Goal: Task Accomplishment & Management: Manage account settings

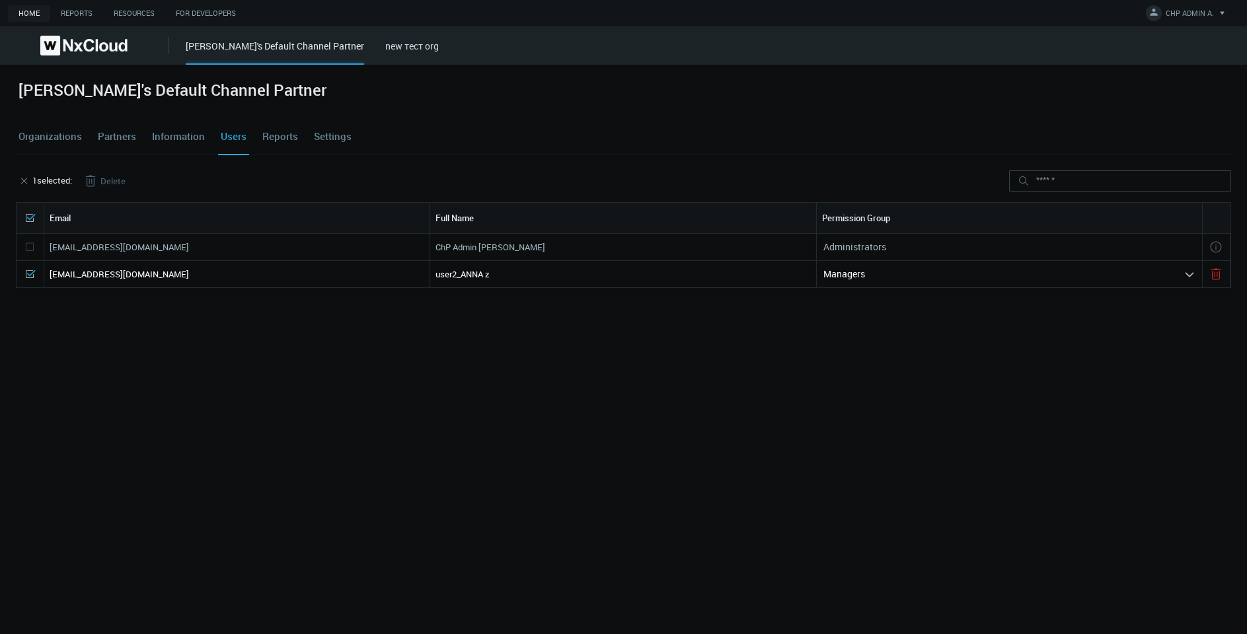
click at [107, 181] on button "Delete" at bounding box center [104, 180] width 64 height 21
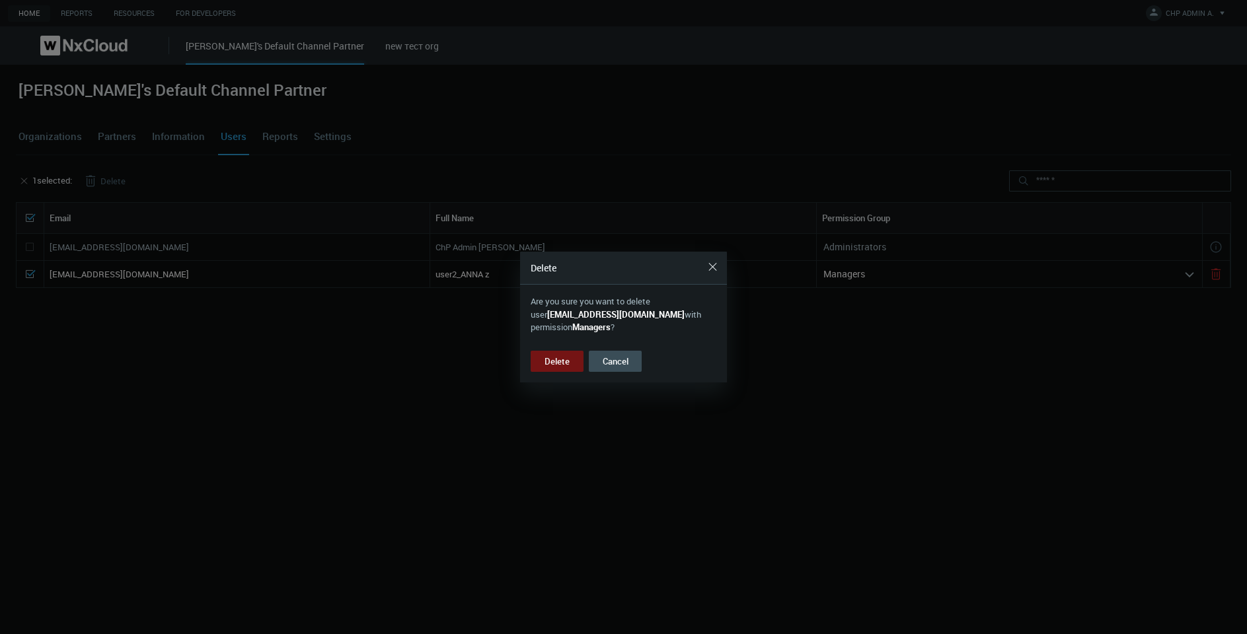
click at [543, 366] on button "Delete" at bounding box center [557, 361] width 53 height 21
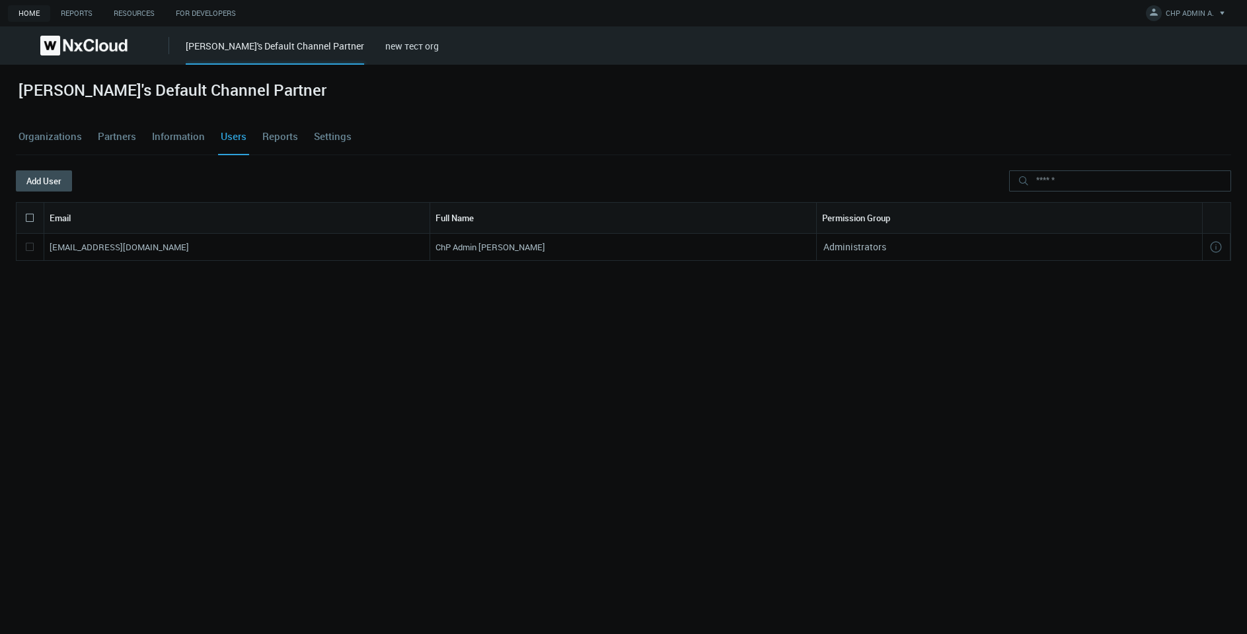
click at [67, 133] on link "Organizations" at bounding box center [50, 137] width 69 height 36
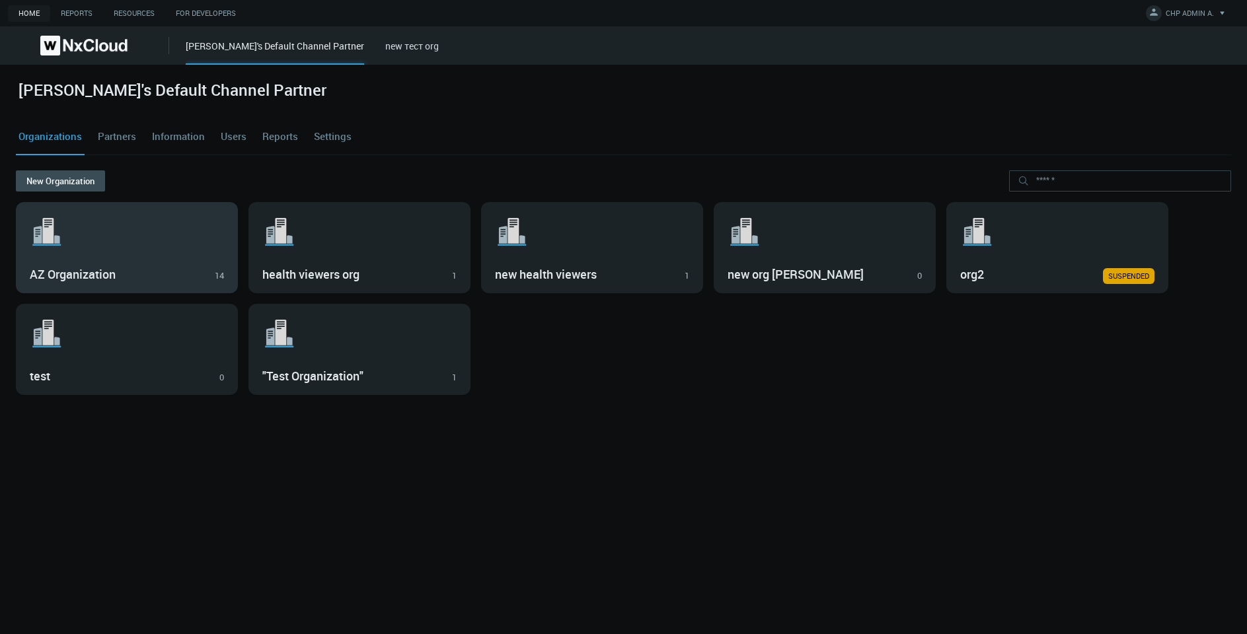
click at [185, 251] on svg-icon ".st1{fill:var(--svg-placeholder-elm2-color);} .st2{fill:var(--brand-core);} .st…" at bounding box center [127, 232] width 194 height 42
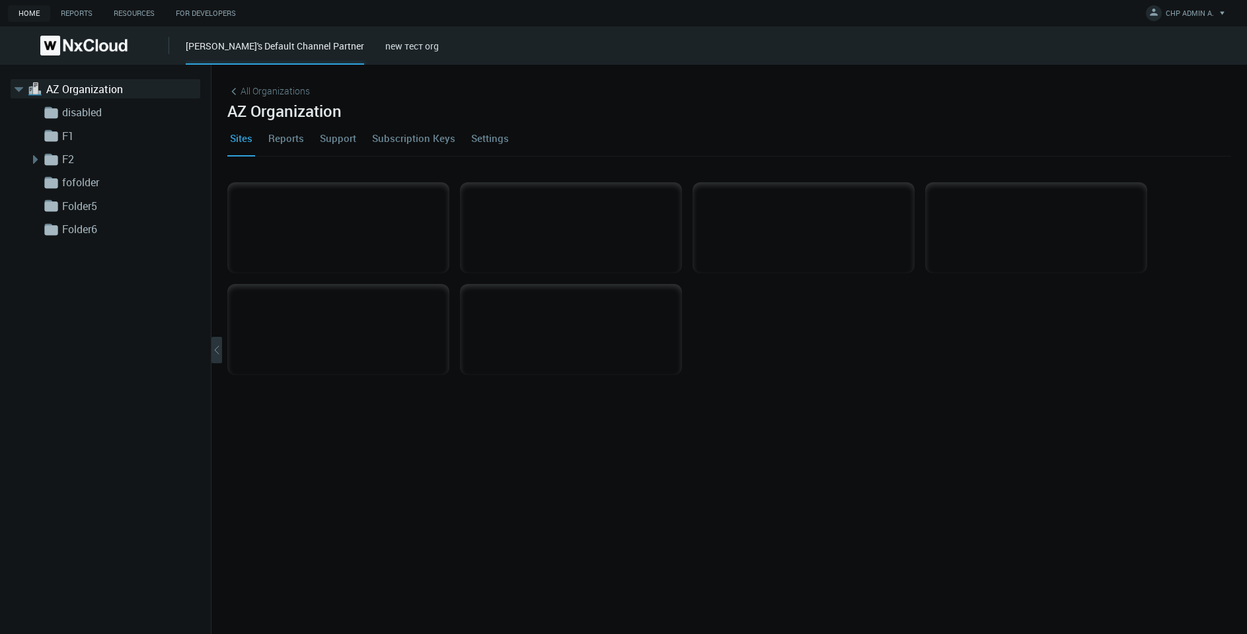
click at [490, 140] on link "Settings" at bounding box center [490, 138] width 43 height 36
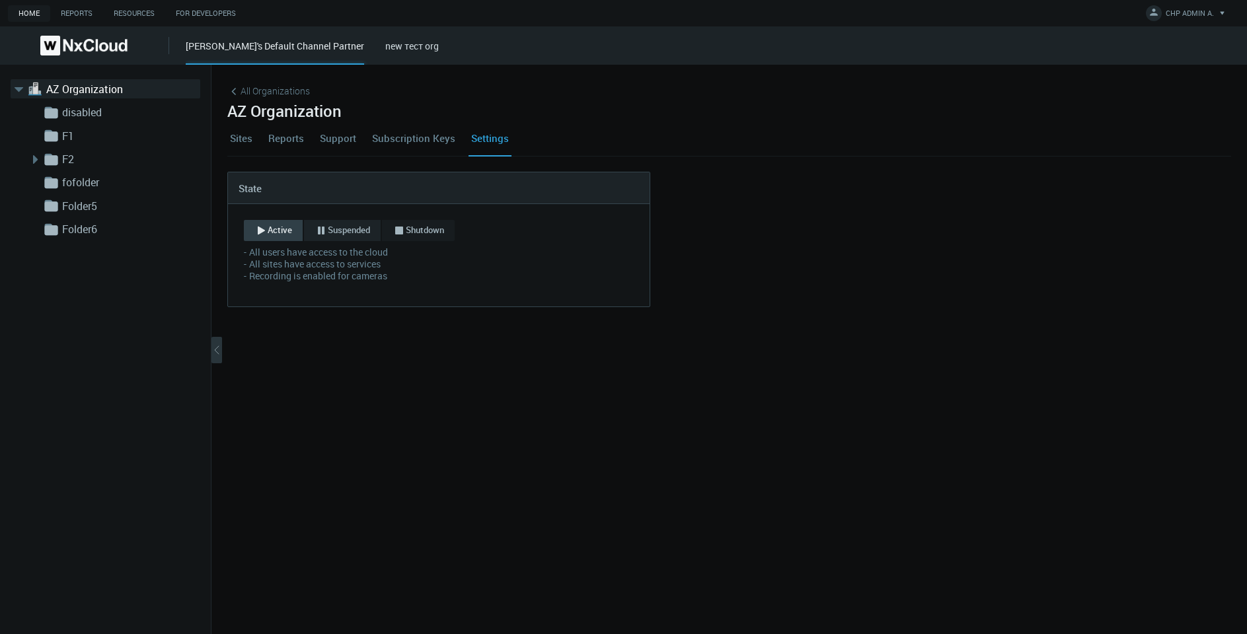
click at [326, 236] on icon "button" at bounding box center [321, 230] width 13 height 13
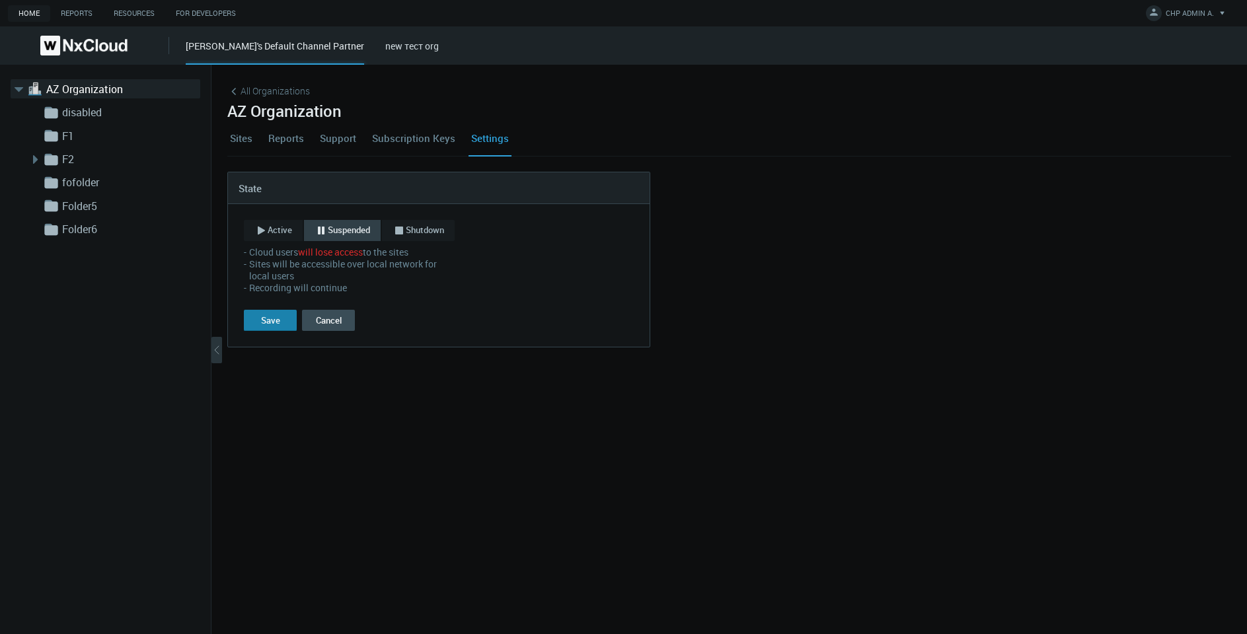
click at [281, 319] on button "Save" at bounding box center [270, 320] width 53 height 21
click at [287, 227] on span "Active" at bounding box center [280, 230] width 24 height 13
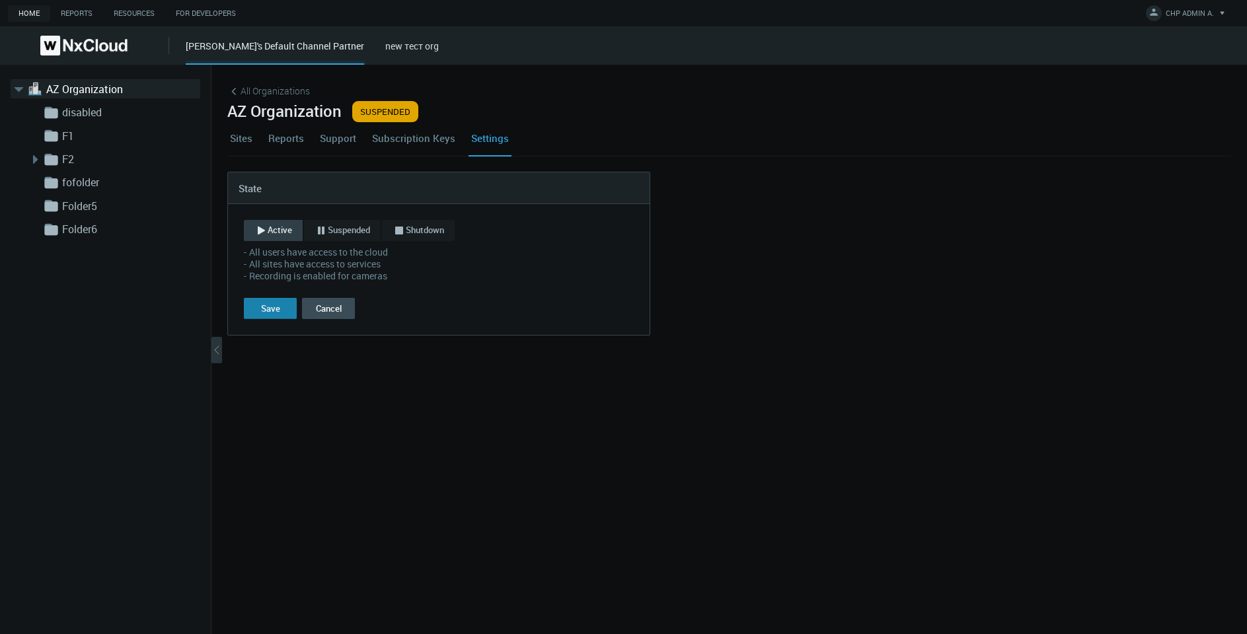
click at [266, 313] on div "Save" at bounding box center [270, 308] width 19 height 11
click at [280, 224] on span "Active" at bounding box center [280, 230] width 24 height 13
click at [946, 536] on div "All Organizations AZ Organization Sites Reports Support Subscription Keys Setti…" at bounding box center [728, 350] width 1035 height 570
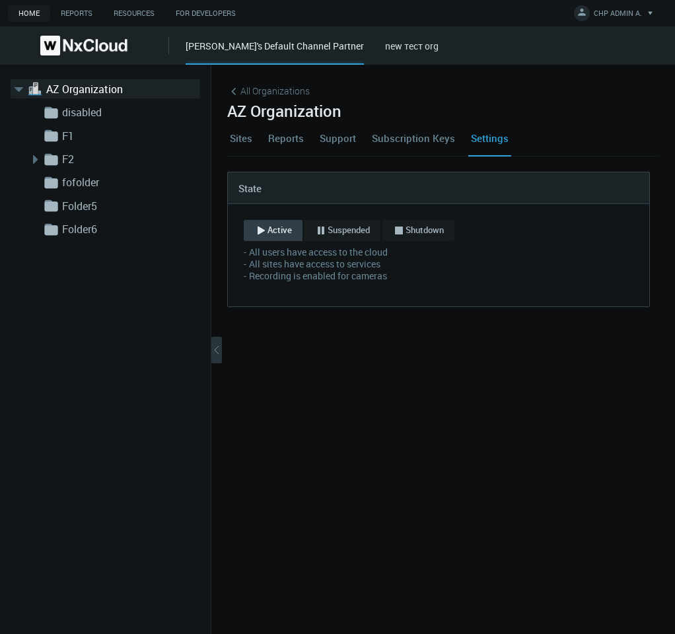
click at [415, 52] on div "azaretskaya's Default Channel Partner new тест org" at bounding box center [431, 45] width 490 height 38
click at [406, 45] on link "new тест org" at bounding box center [412, 46] width 54 height 13
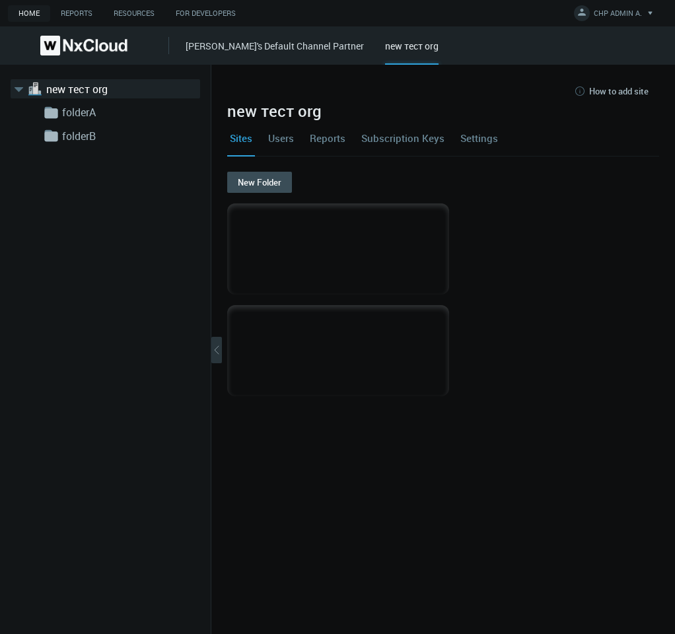
click at [477, 138] on link "Settings" at bounding box center [479, 138] width 43 height 36
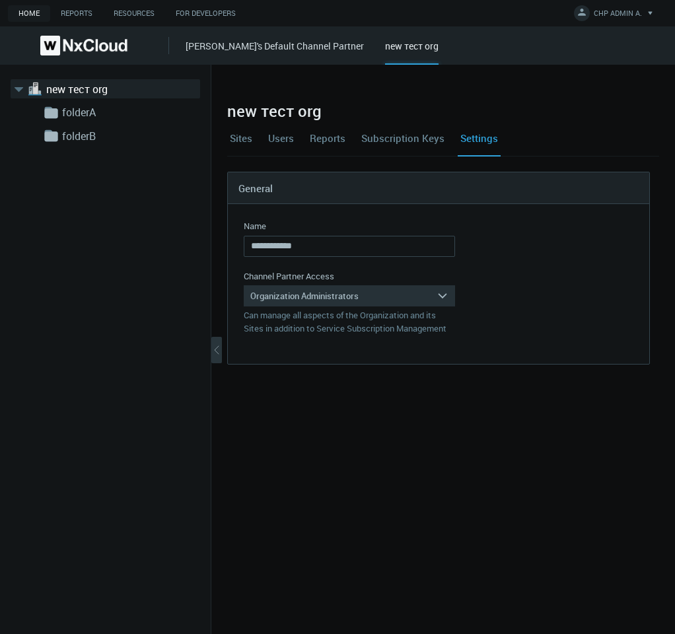
click at [233, 139] on link "Sites" at bounding box center [241, 138] width 28 height 36
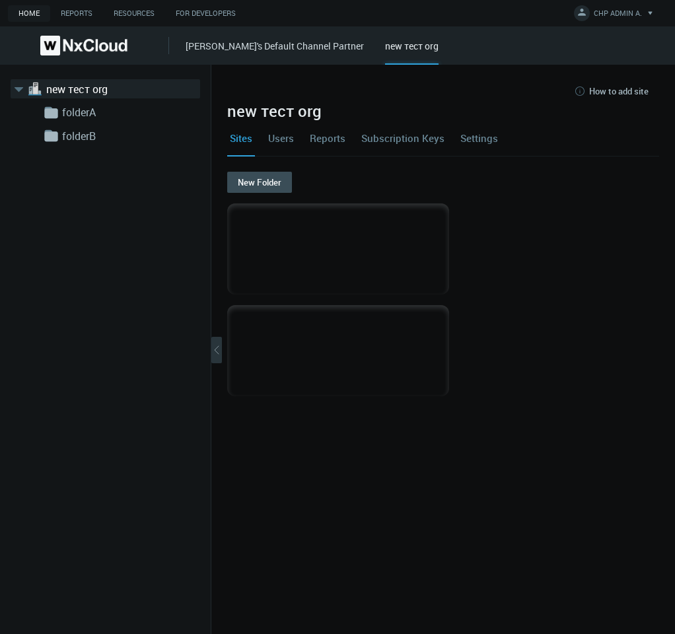
click at [291, 140] on link "Users" at bounding box center [281, 138] width 31 height 36
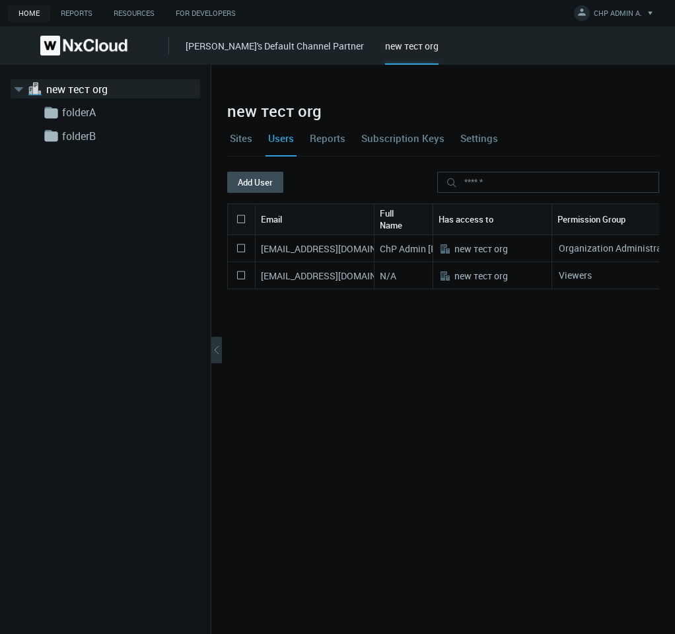
click at [234, 43] on link "[PERSON_NAME]'s Default Channel Partner" at bounding box center [275, 46] width 178 height 13
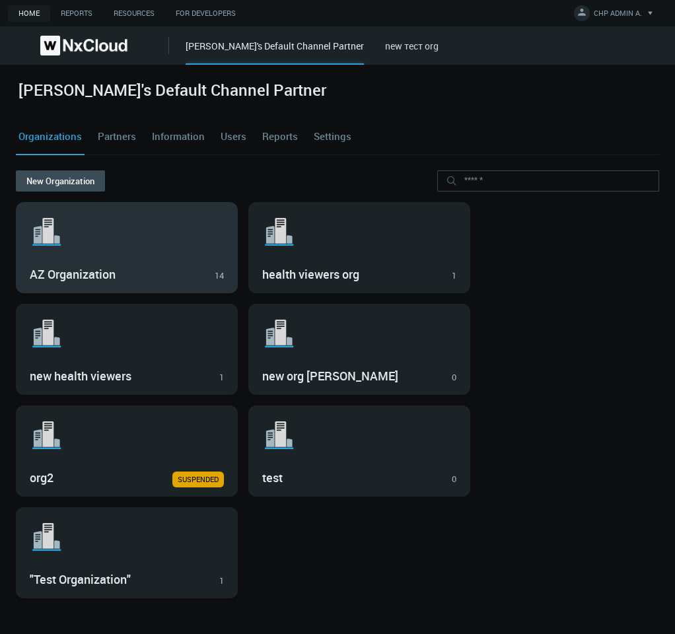
click at [166, 256] on div ".st1{fill:var(--svg-placeholder-elm2-color);} .st2{fill:var(--brand-core);} .st…" at bounding box center [127, 248] width 221 height 90
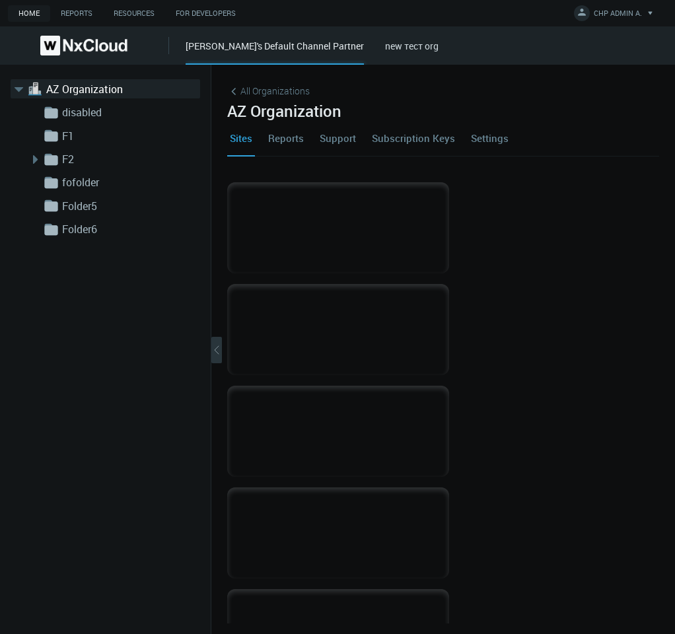
drag, startPoint x: 359, startPoint y: 48, endPoint x: 367, endPoint y: 48, distance: 7.9
click at [359, 48] on div "azaretskaya's Default Channel Partner new тест org" at bounding box center [431, 45] width 490 height 38
click at [385, 48] on link "new тест org" at bounding box center [412, 46] width 54 height 13
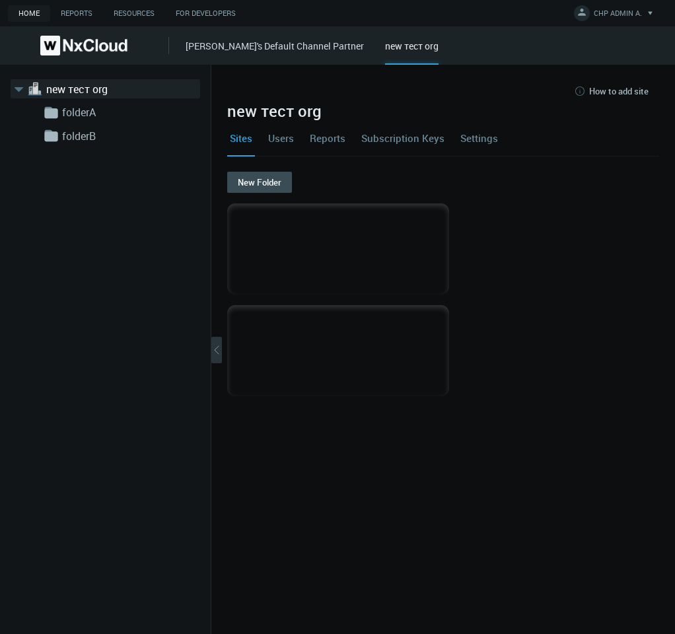
click at [474, 145] on link "Settings" at bounding box center [479, 138] width 43 height 36
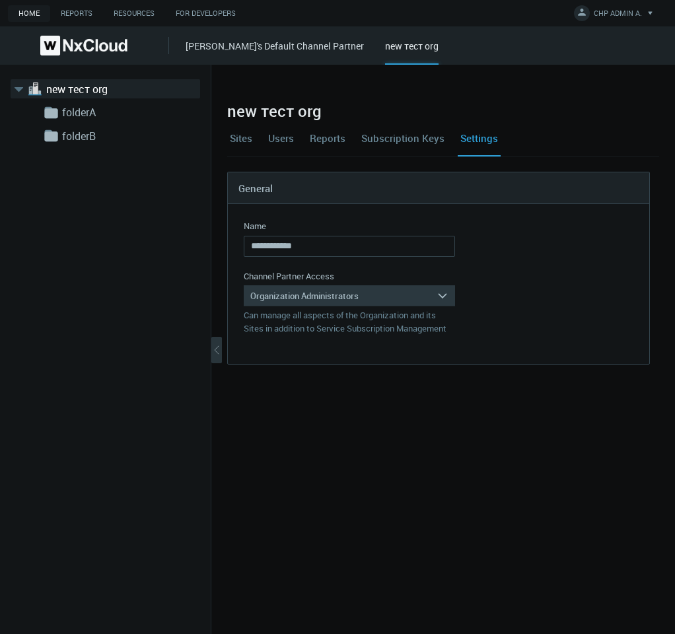
click at [365, 293] on div "Organization Administrators" at bounding box center [340, 295] width 193 height 21
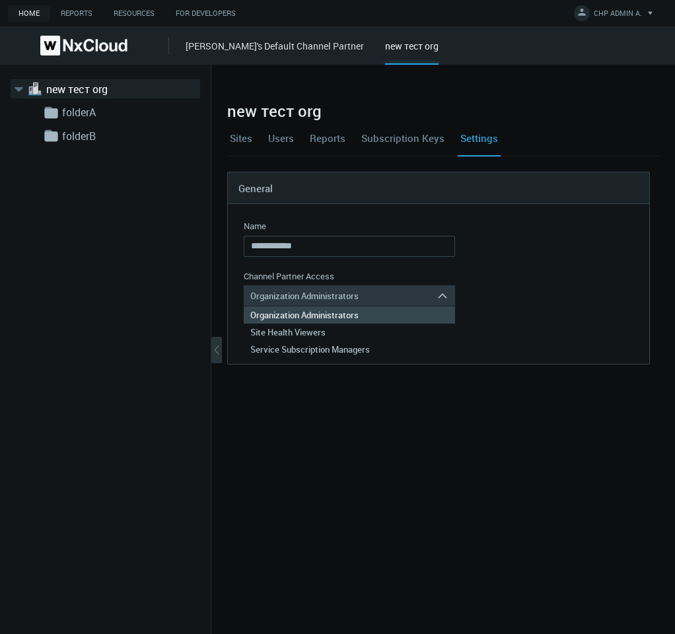
click at [365, 293] on div "Organization Administrators" at bounding box center [340, 295] width 193 height 21
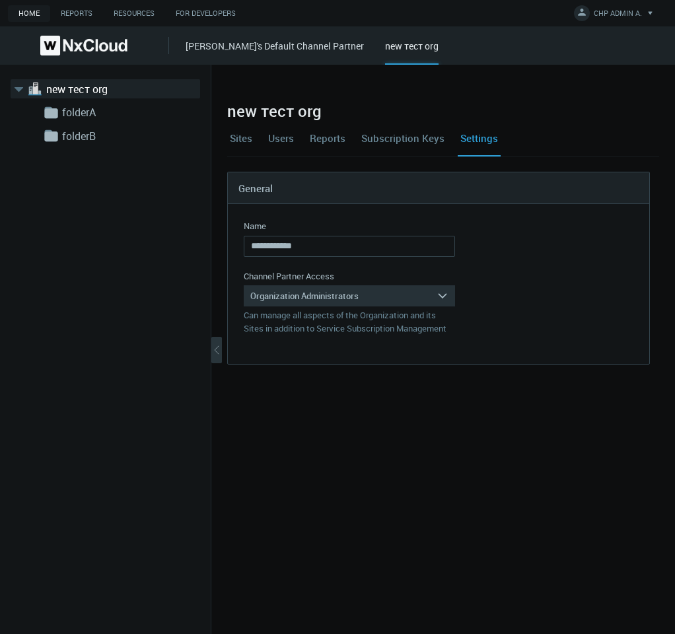
click at [283, 52] on link "[PERSON_NAME]'s Default Channel Partner" at bounding box center [275, 46] width 178 height 13
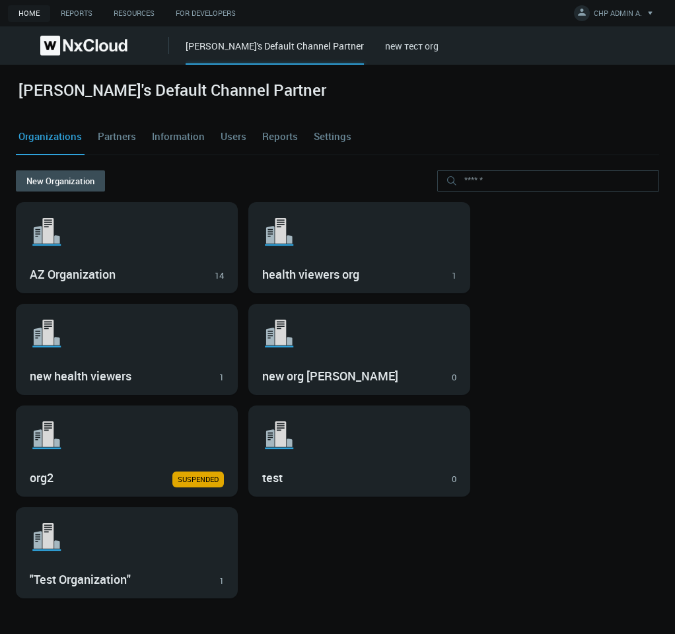
click at [128, 134] on link "Partners" at bounding box center [117, 137] width 44 height 36
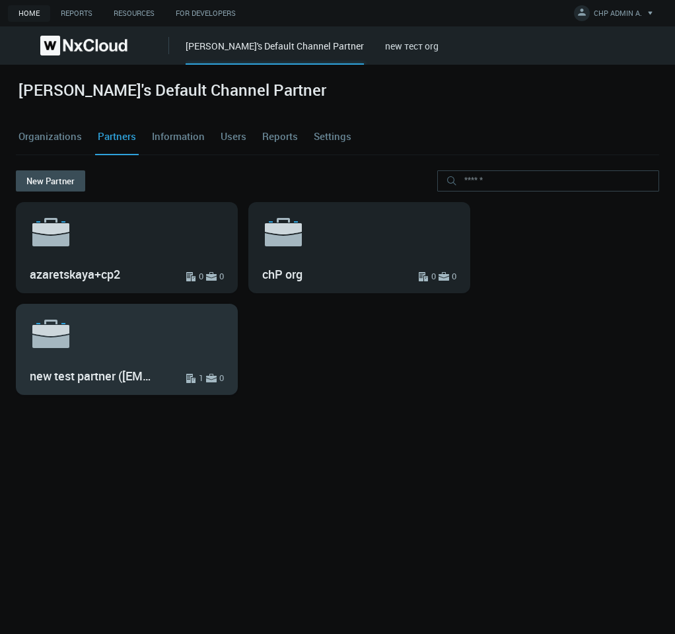
click at [223, 342] on svg-icon ".st6{fill:var(--svg-placeholder-elm2-color);} .st7{fill:var(--brand-core);} .st…" at bounding box center [127, 334] width 194 height 42
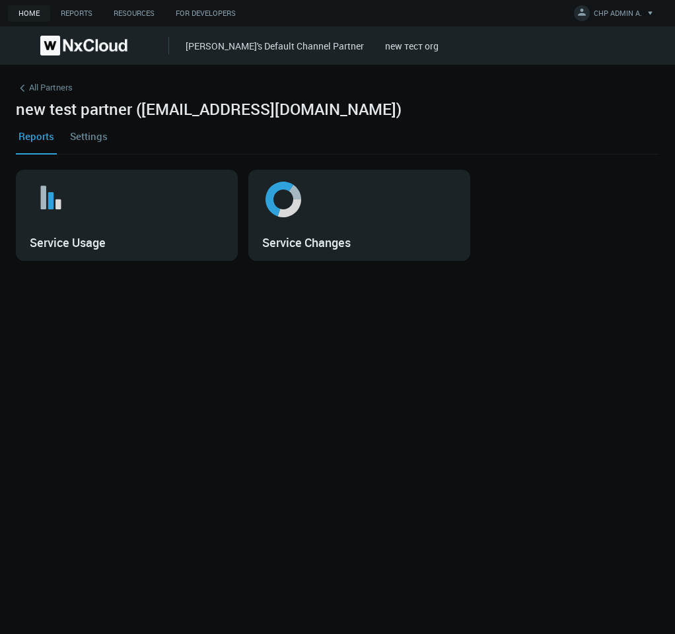
click at [405, 50] on link "new тест org" at bounding box center [412, 46] width 54 height 13
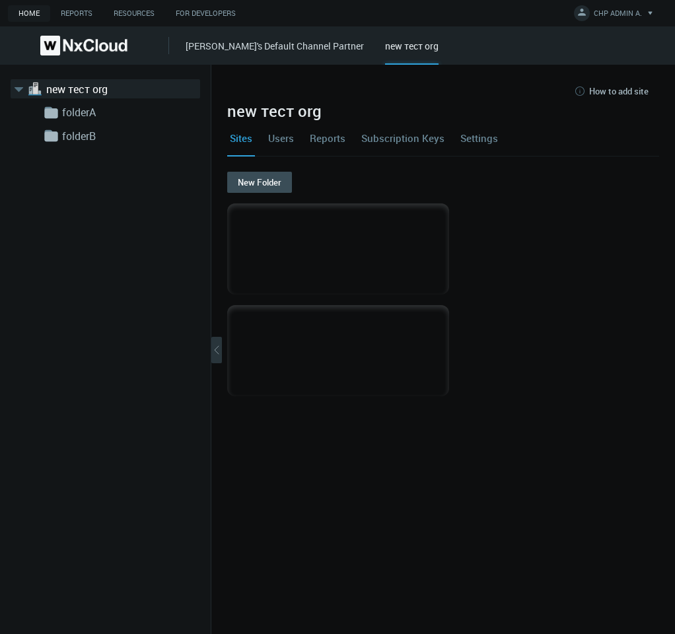
click at [278, 146] on link "Users" at bounding box center [281, 138] width 31 height 36
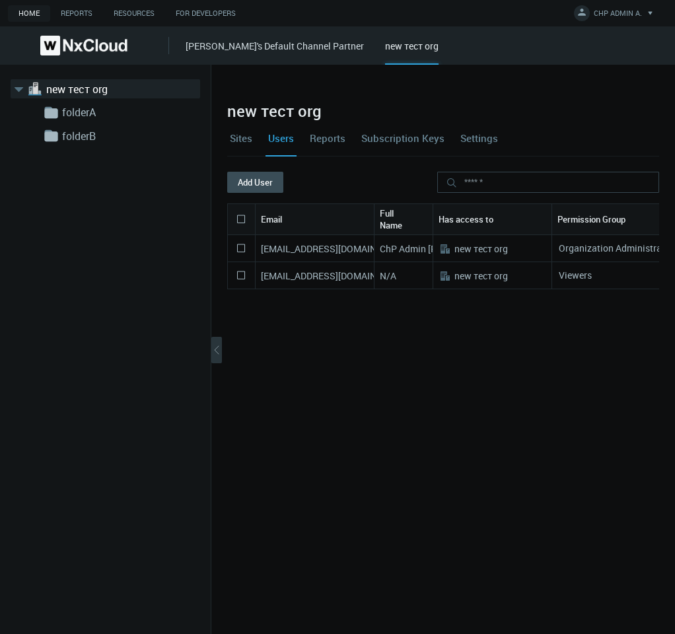
click at [315, 142] on link "Reports" at bounding box center [327, 138] width 41 height 36
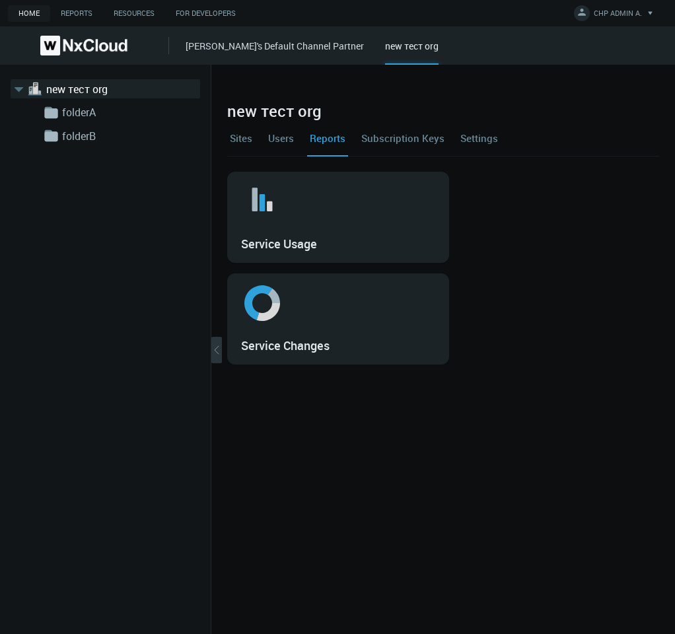
click at [383, 137] on link "Subscription Keys" at bounding box center [403, 138] width 89 height 36
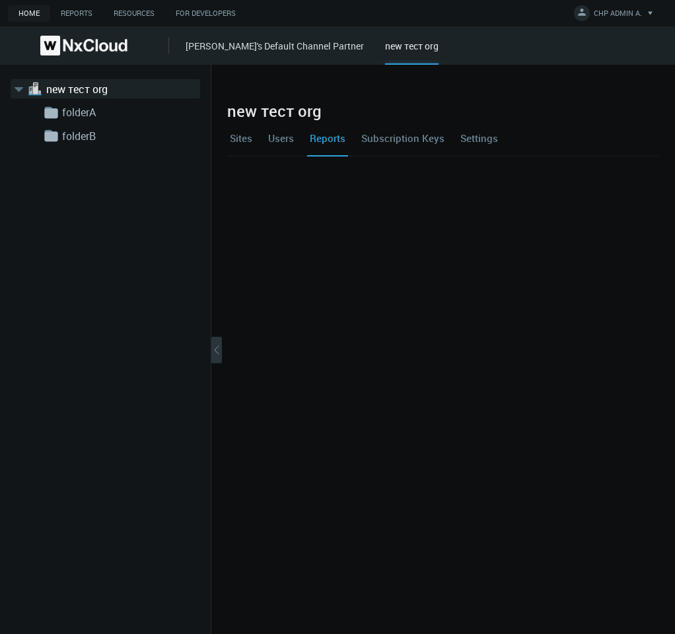
click at [478, 133] on link "Settings" at bounding box center [479, 138] width 43 height 36
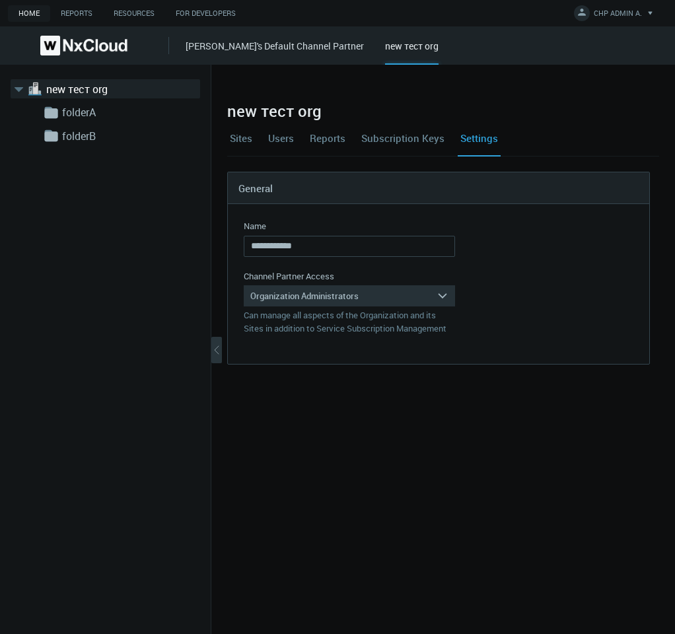
click at [404, 143] on link "Subscription Keys" at bounding box center [403, 138] width 89 height 36
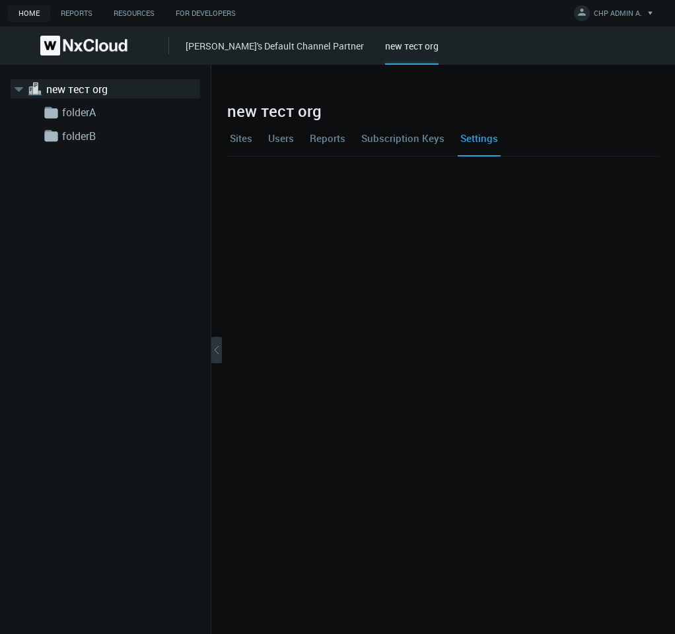
click at [305, 48] on link "[PERSON_NAME]'s Default Channel Partner" at bounding box center [275, 46] width 178 height 13
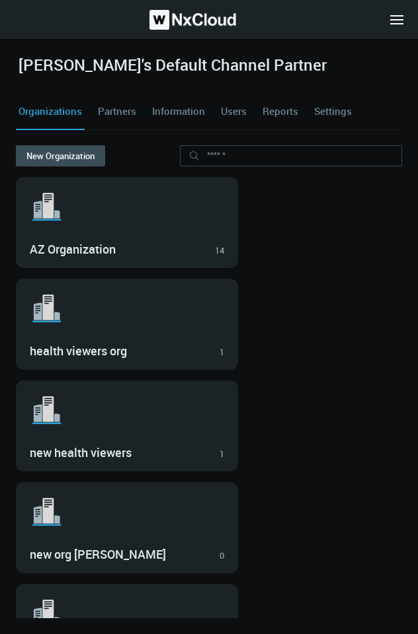
click at [363, 540] on div ".st1{fill:var(--svg-placeholder-elm2-color);} .st2{fill:var(--brand-core);} .st…" at bounding box center [209, 527] width 386 height 91
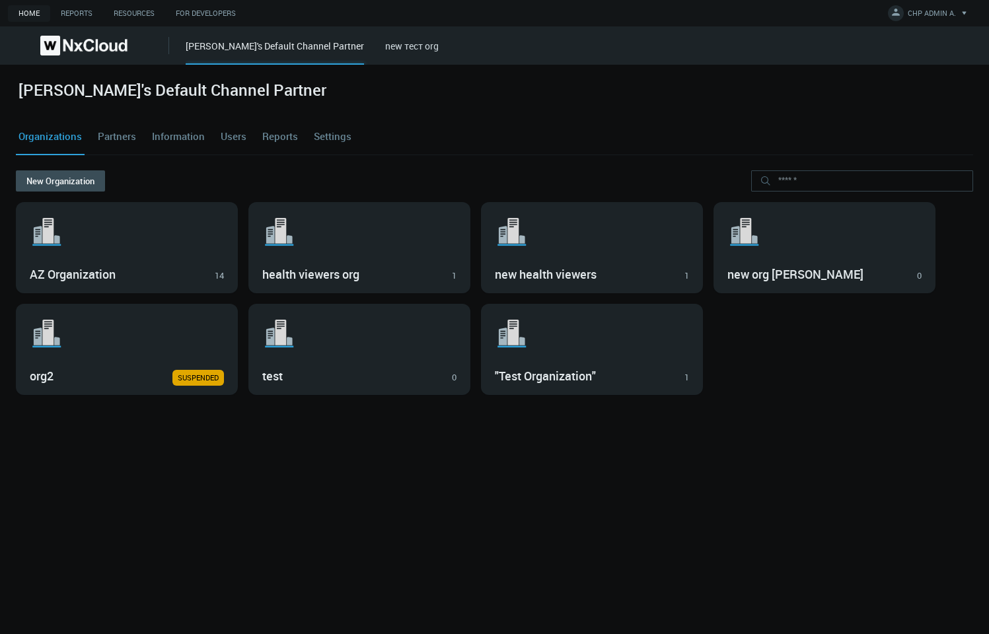
click at [237, 143] on link "Users" at bounding box center [233, 137] width 31 height 36
